Goal: Check status: Check status

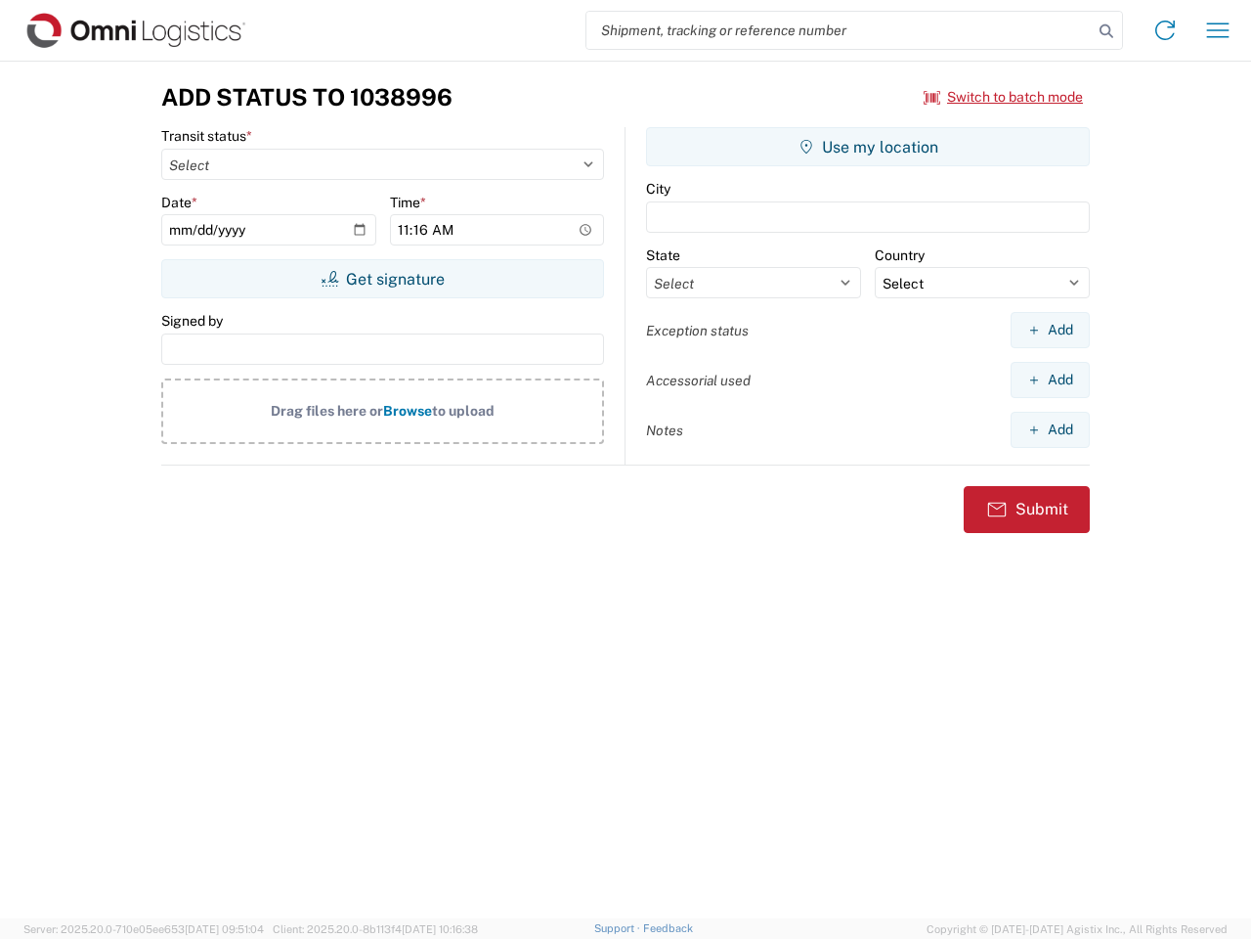
click at [840, 30] on input "search" at bounding box center [840, 30] width 506 height 37
click at [1107, 31] on icon at bounding box center [1106, 31] width 27 height 27
click at [1165, 30] on icon at bounding box center [1165, 30] width 31 height 31
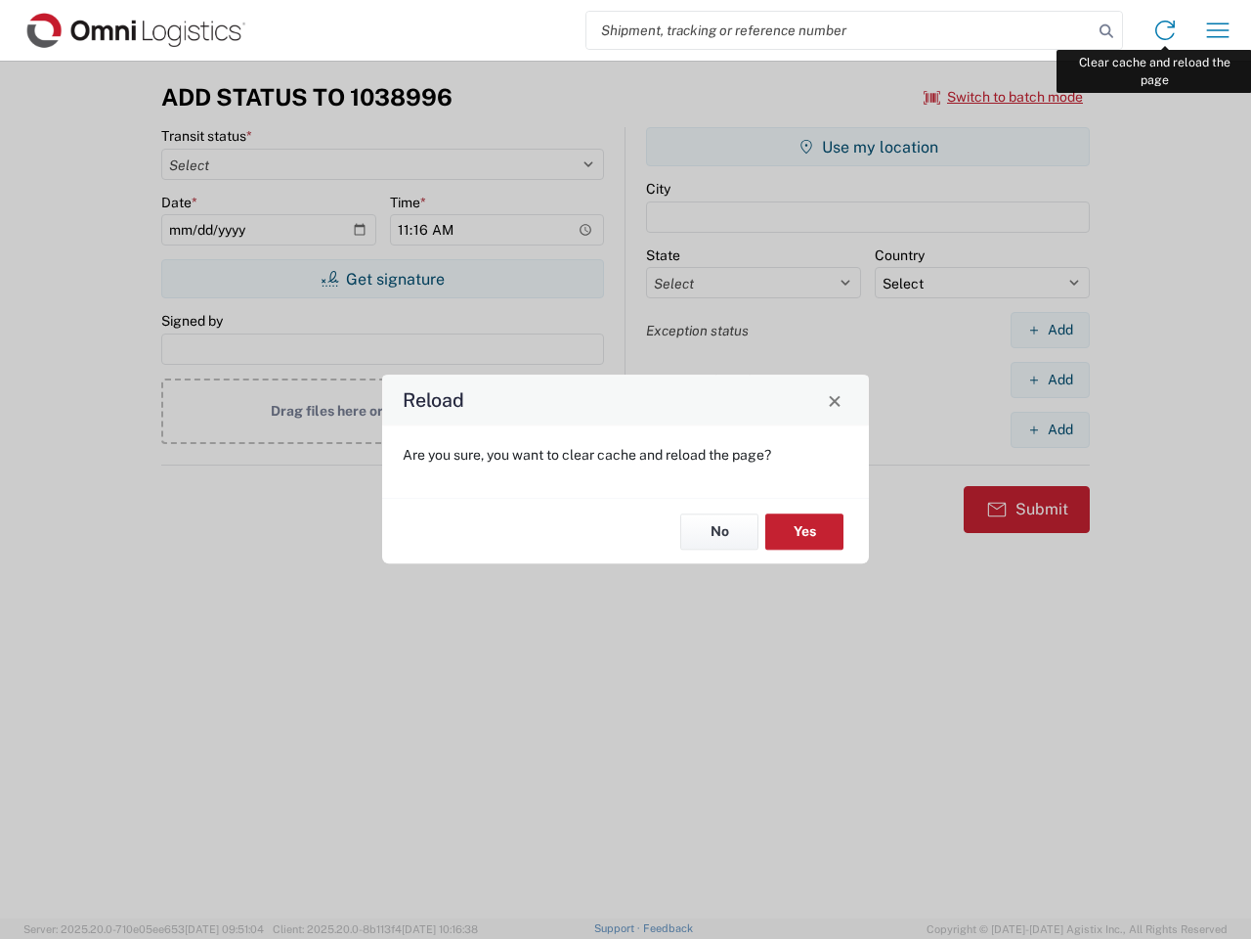
click at [1218, 30] on div "Reload Are you sure, you want to clear cache and reload the page? No Yes" at bounding box center [625, 469] width 1251 height 939
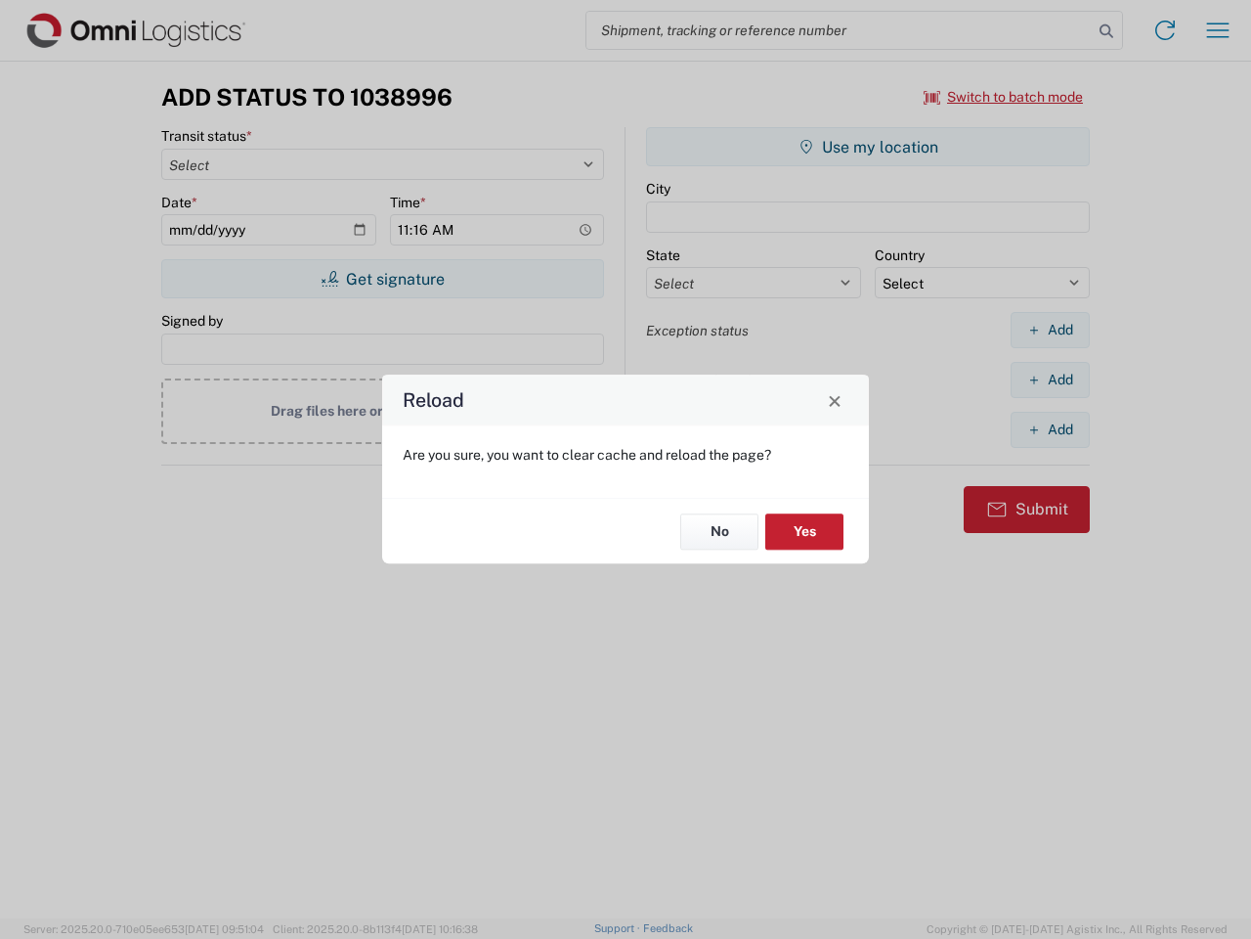
click at [1004, 97] on div "Reload Are you sure, you want to clear cache and reload the page? No Yes" at bounding box center [625, 469] width 1251 height 939
click at [382, 279] on div "Reload Are you sure, you want to clear cache and reload the page? No Yes" at bounding box center [625, 469] width 1251 height 939
click at [868, 147] on div "Reload Are you sure, you want to clear cache and reload the page? No Yes" at bounding box center [625, 469] width 1251 height 939
click at [1050, 329] on div "Reload Are you sure, you want to clear cache and reload the page? No Yes" at bounding box center [625, 469] width 1251 height 939
click at [1050, 379] on div "Reload Are you sure, you want to clear cache and reload the page? No Yes" at bounding box center [625, 469] width 1251 height 939
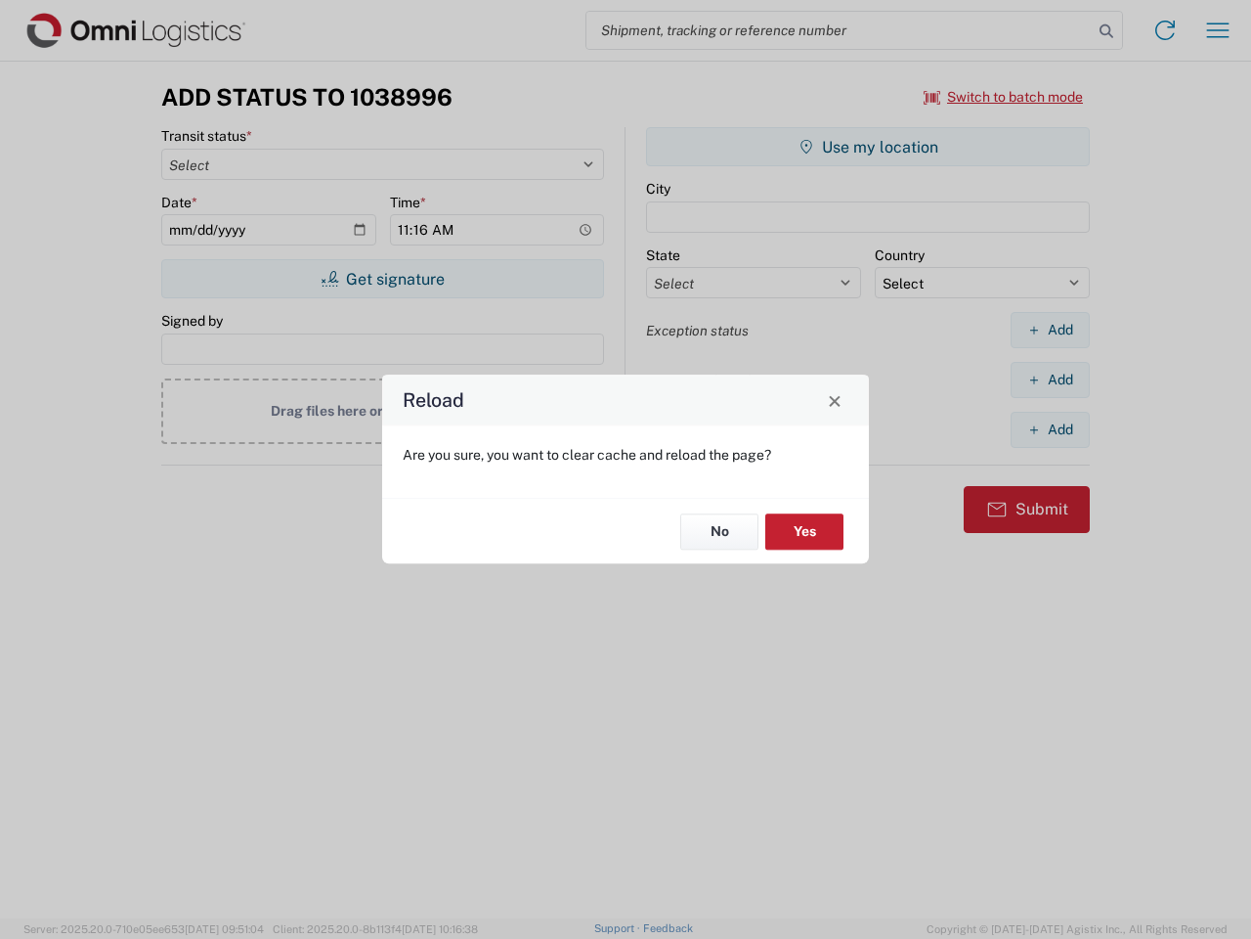
click at [1050, 429] on div "Reload Are you sure, you want to clear cache and reload the page? No Yes" at bounding box center [625, 469] width 1251 height 939
